Goal: Task Accomplishment & Management: Use online tool/utility

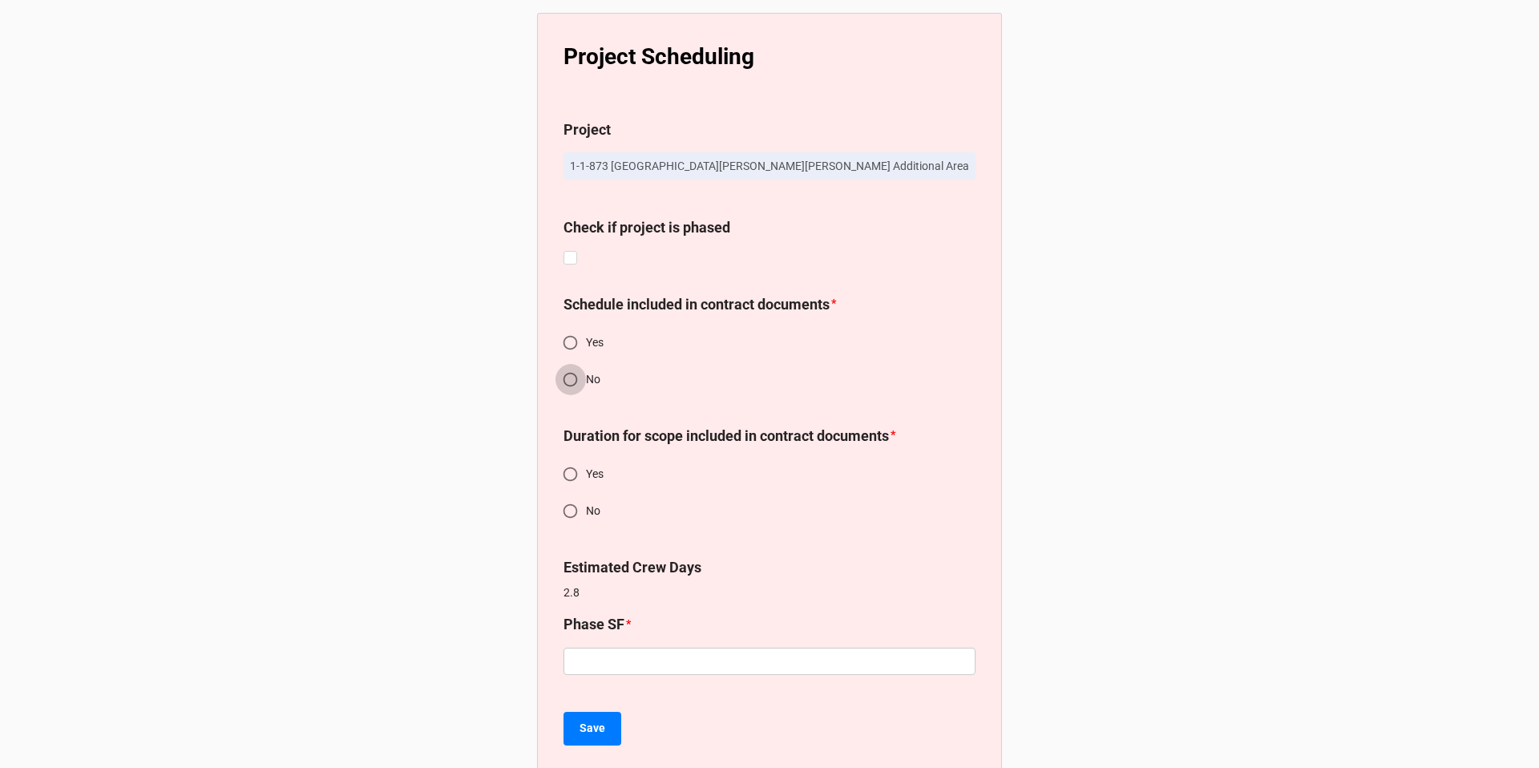
click at [570, 375] on input "No" at bounding box center [570, 379] width 31 height 31
radio input "true"
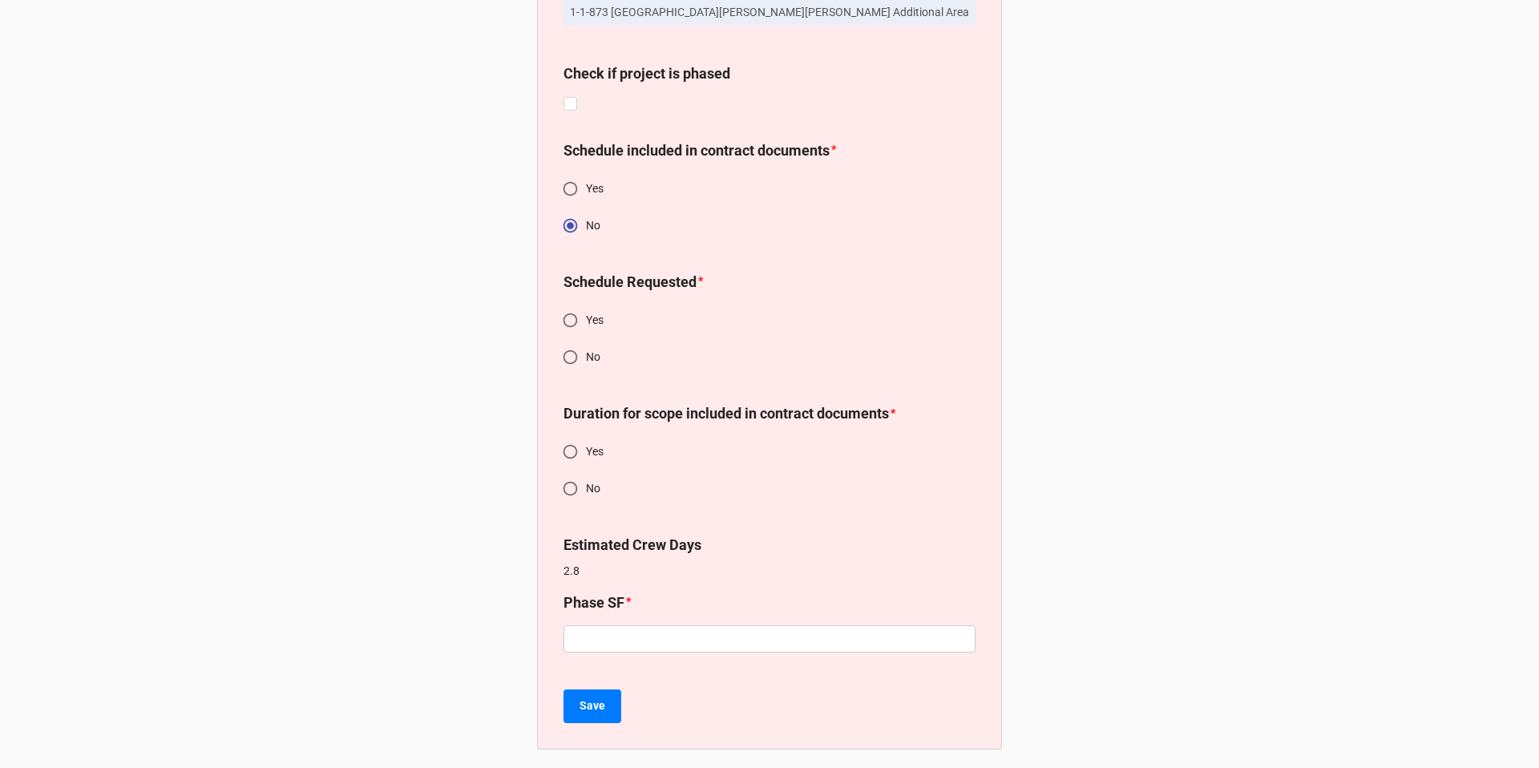
scroll to position [161, 0]
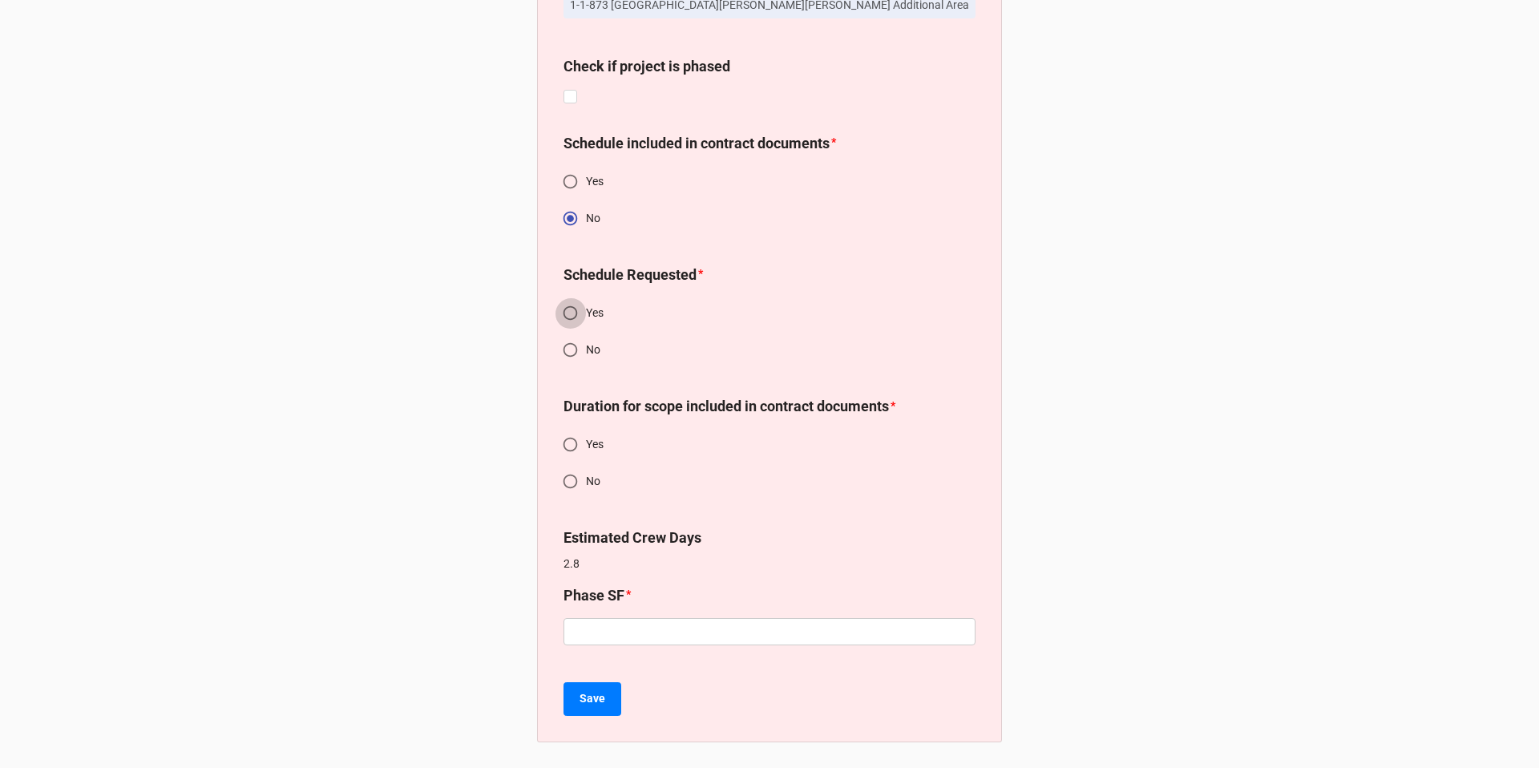
click at [570, 313] on input "Yes" at bounding box center [570, 312] width 31 height 31
radio input "true"
drag, startPoint x: 564, startPoint y: 485, endPoint x: 576, endPoint y: 498, distance: 18.2
click at [564, 485] on input "No" at bounding box center [570, 481] width 31 height 31
radio input "true"
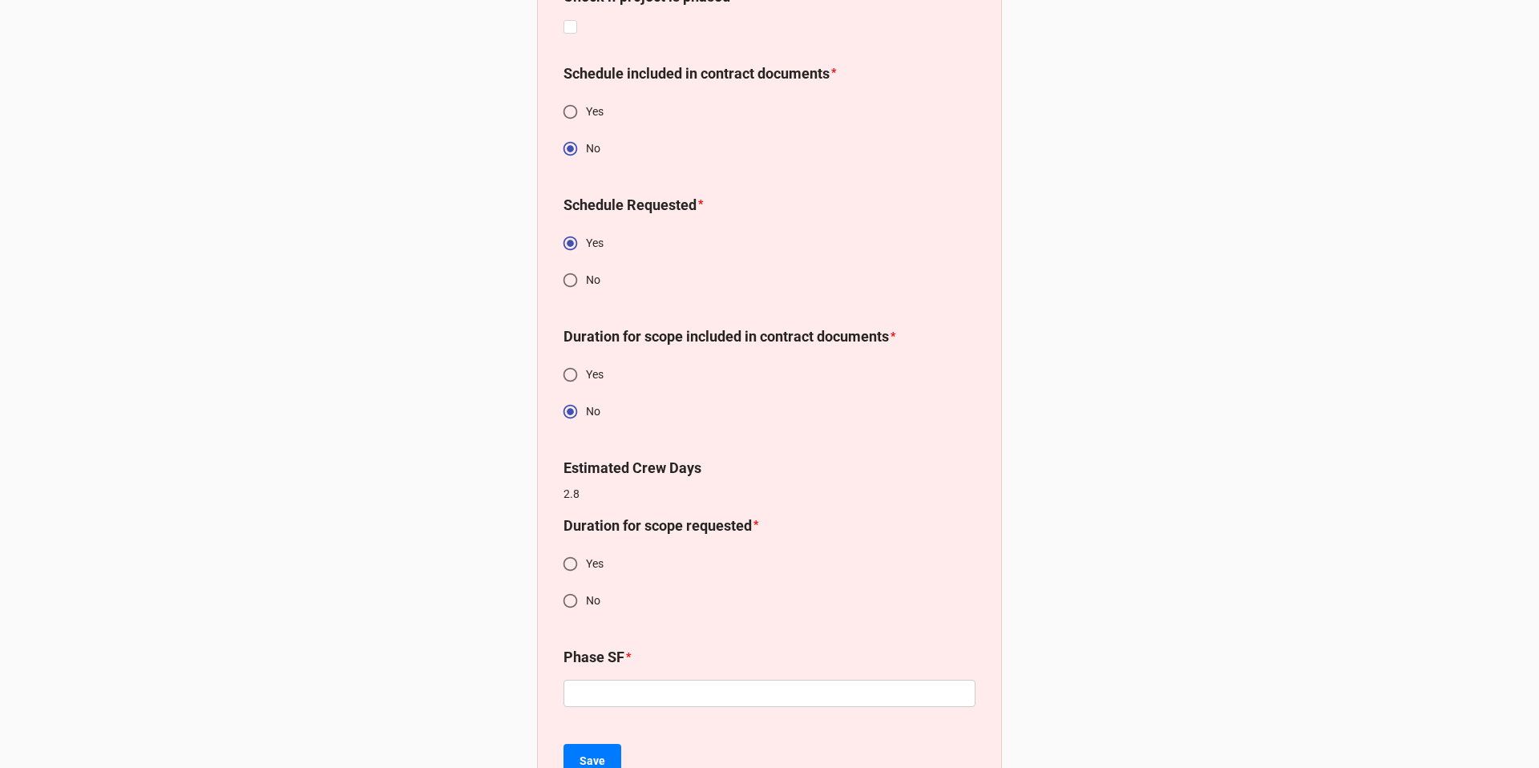
scroll to position [292, 0]
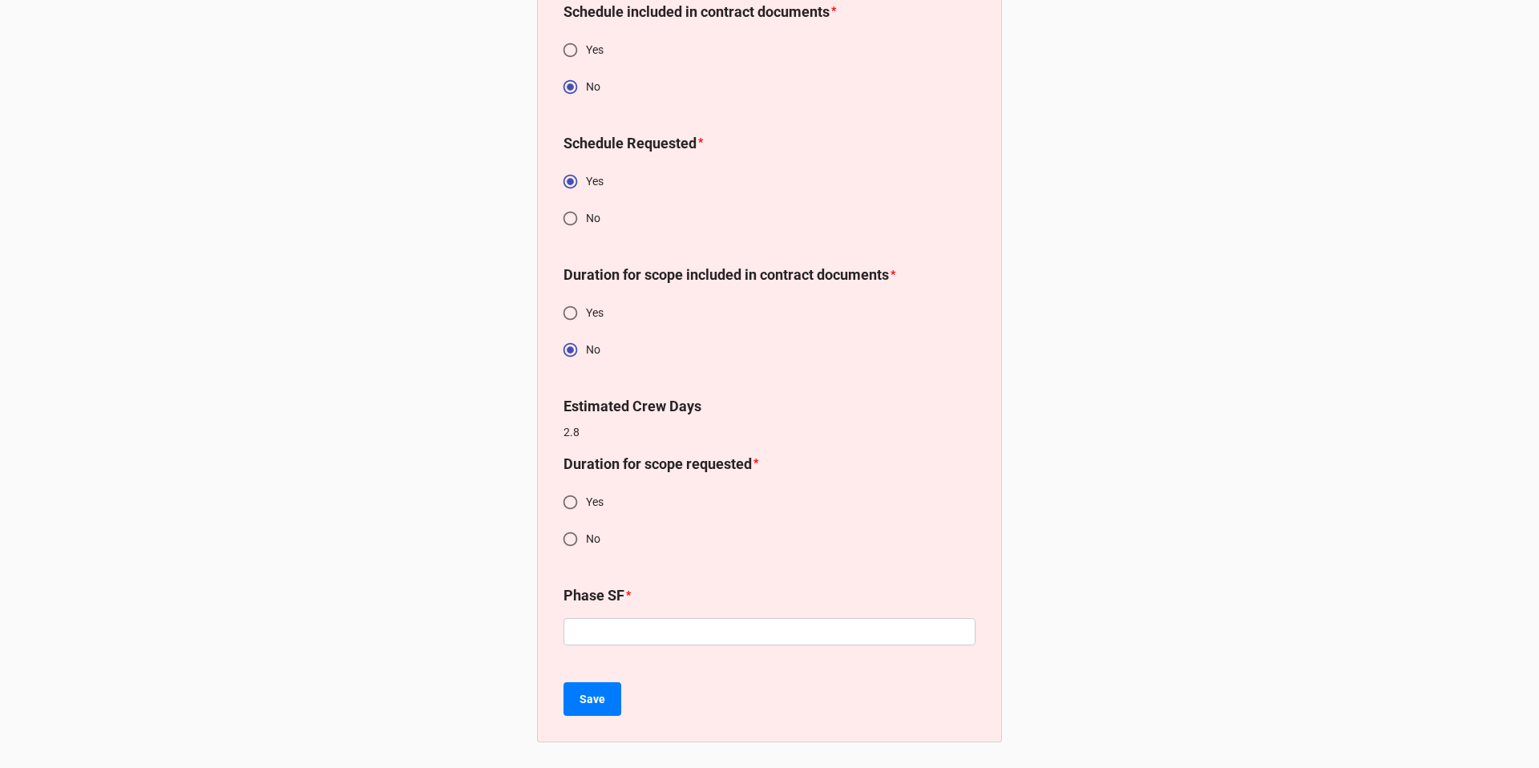
click at [564, 500] on input "Yes" at bounding box center [570, 501] width 31 height 31
radio input "true"
click at [629, 634] on input "text" at bounding box center [769, 631] width 412 height 27
type input "1000"
click at [586, 700] on b "Save" at bounding box center [592, 699] width 26 height 17
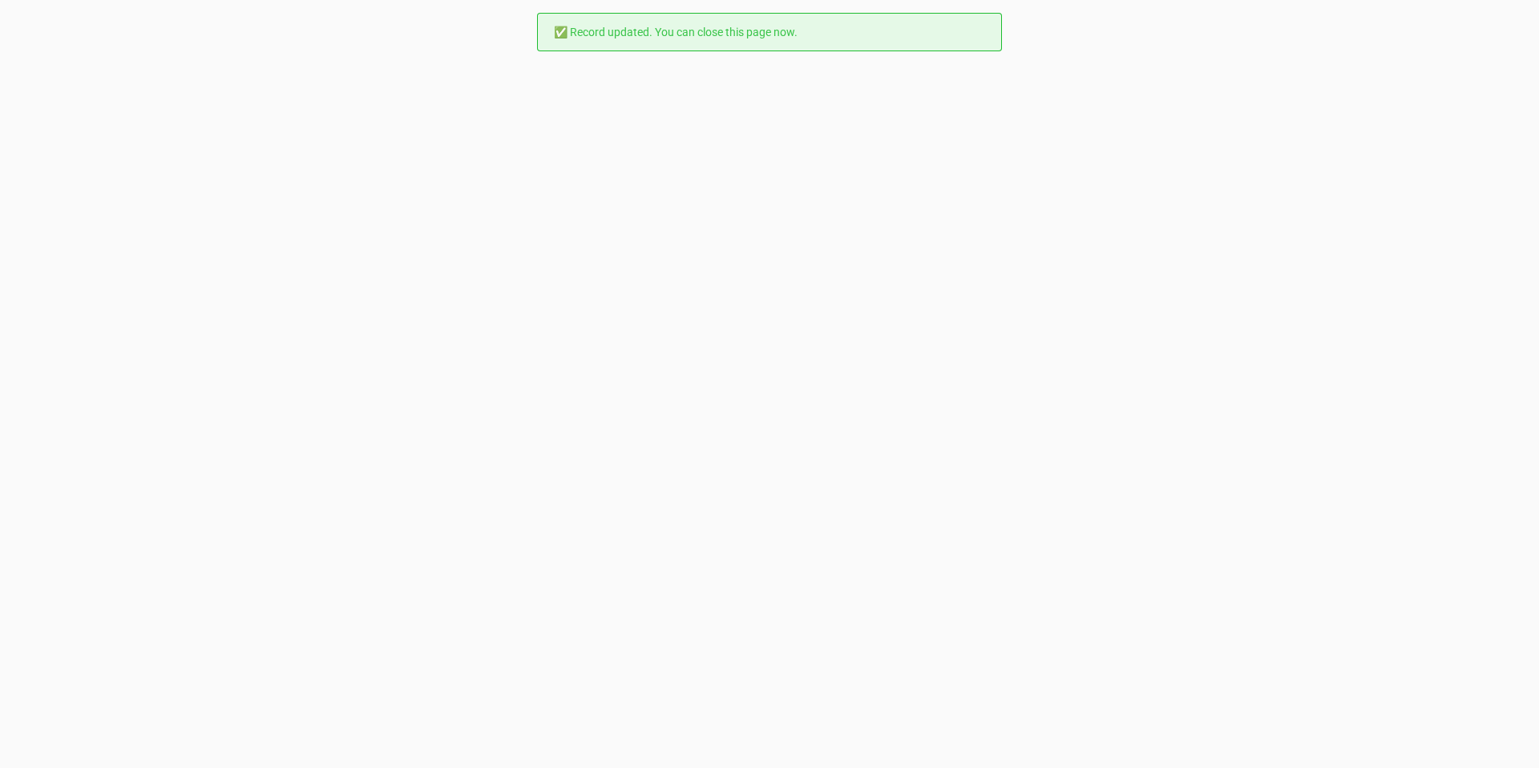
scroll to position [0, 0]
